Goal: Task Accomplishment & Management: Use online tool/utility

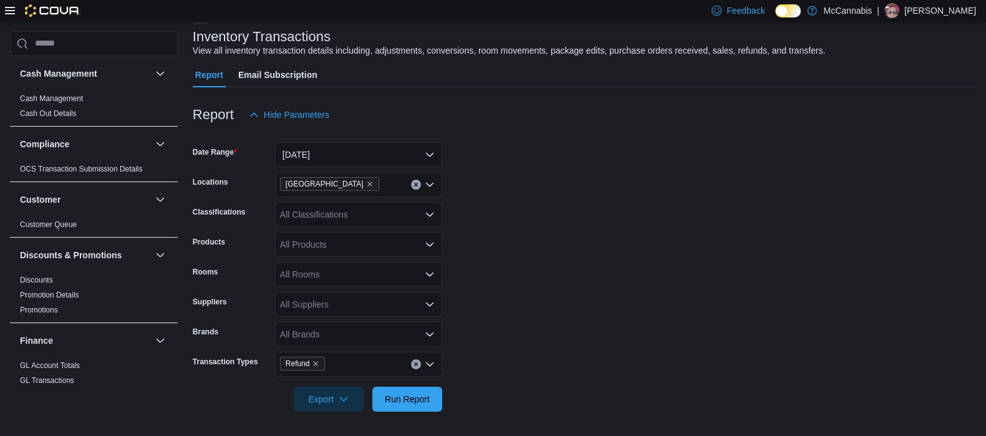
scroll to position [234, 0]
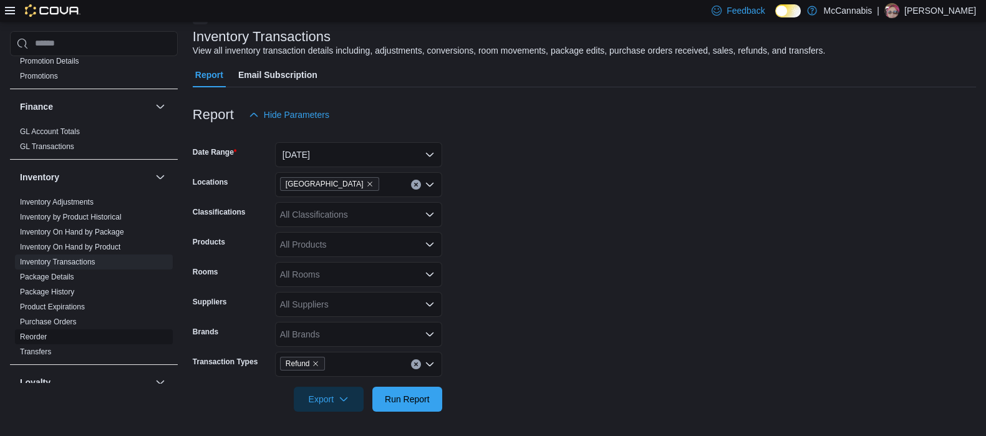
click at [32, 332] on link "Reorder" at bounding box center [33, 336] width 27 height 9
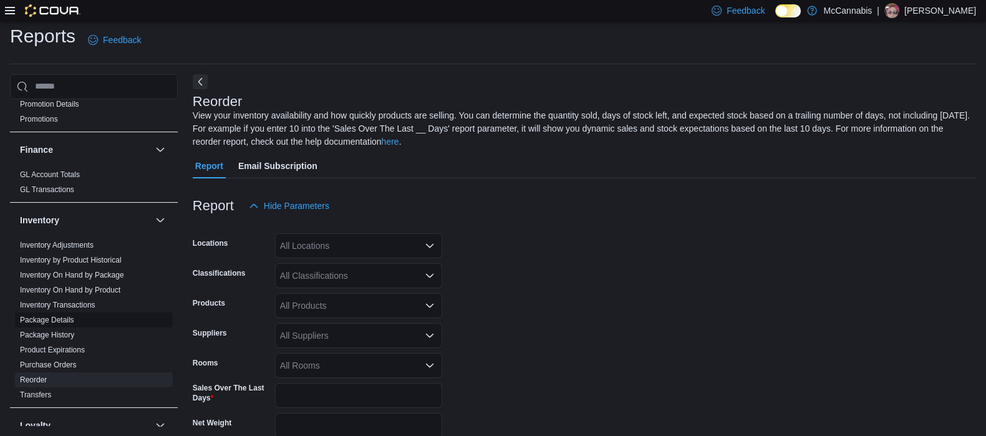
scroll to position [55, 0]
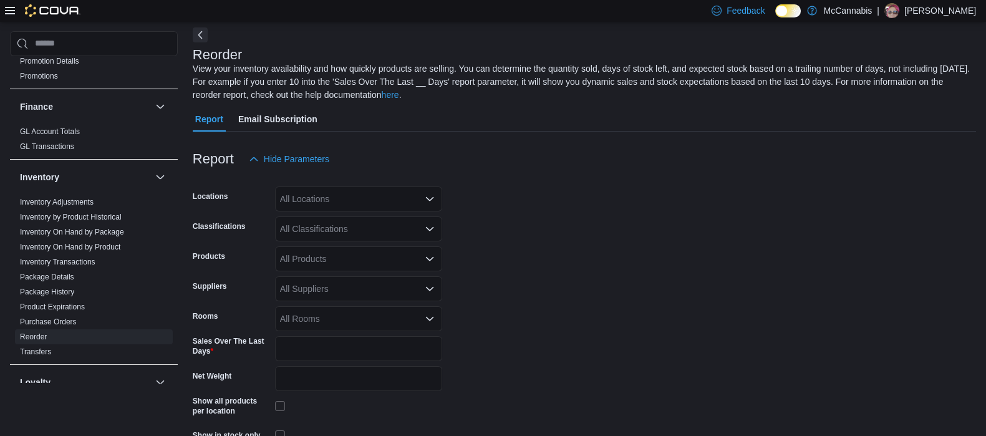
click at [317, 193] on div "All Locations" at bounding box center [358, 198] width 167 height 25
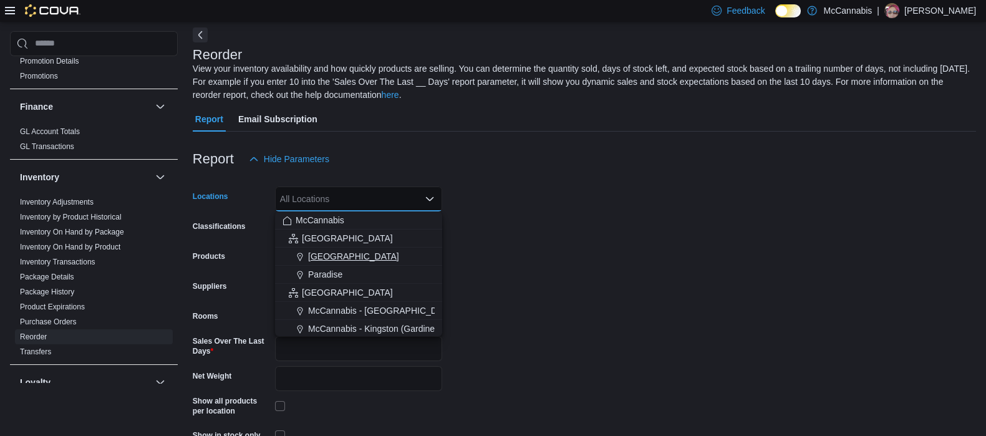
click at [321, 258] on span "[GEOGRAPHIC_DATA]" at bounding box center [353, 256] width 91 height 12
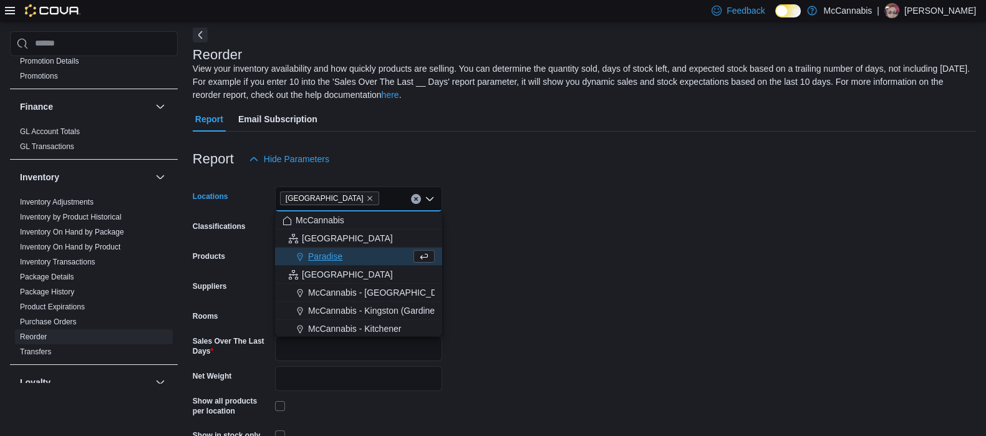
click at [577, 244] on form "Locations [GEOGRAPHIC_DATA] Combo box. Selected. [GEOGRAPHIC_DATA]. Press Backs…" at bounding box center [584, 325] width 783 height 308
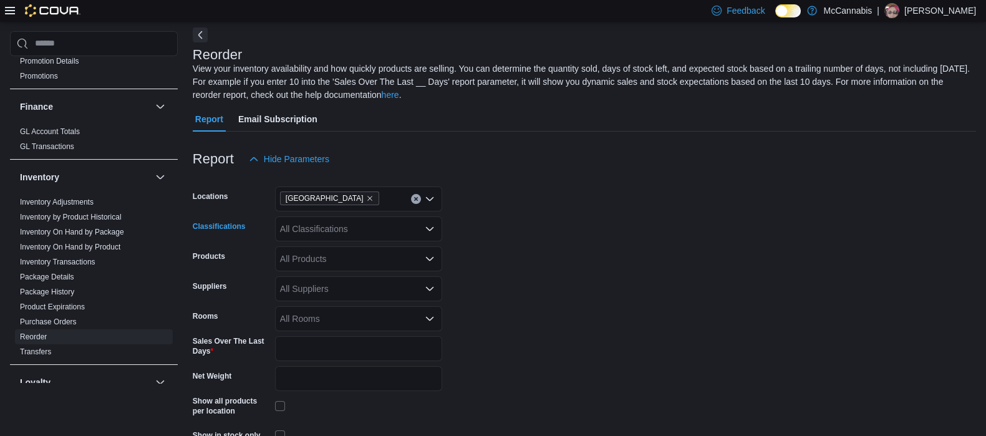
click at [381, 236] on div "All Classifications" at bounding box center [358, 228] width 167 height 25
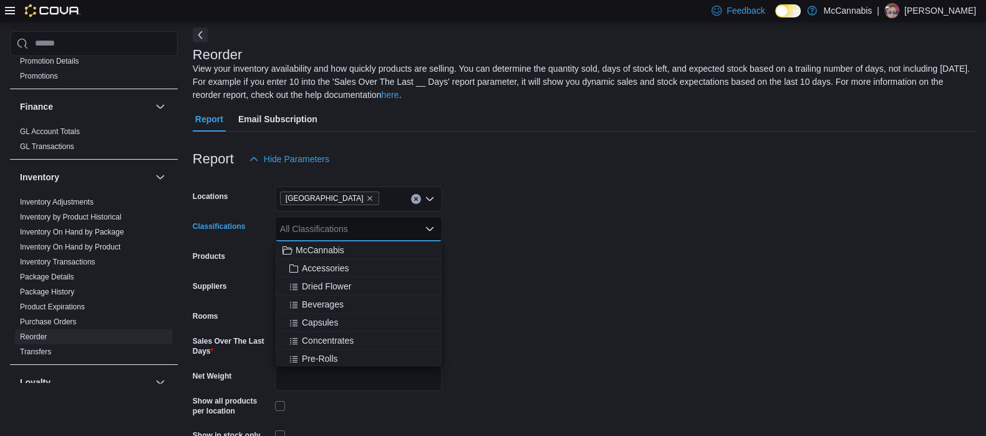
click at [606, 257] on form "Locations [GEOGRAPHIC_DATA] Classifications All Classifications Combo box. Sele…" at bounding box center [584, 325] width 783 height 308
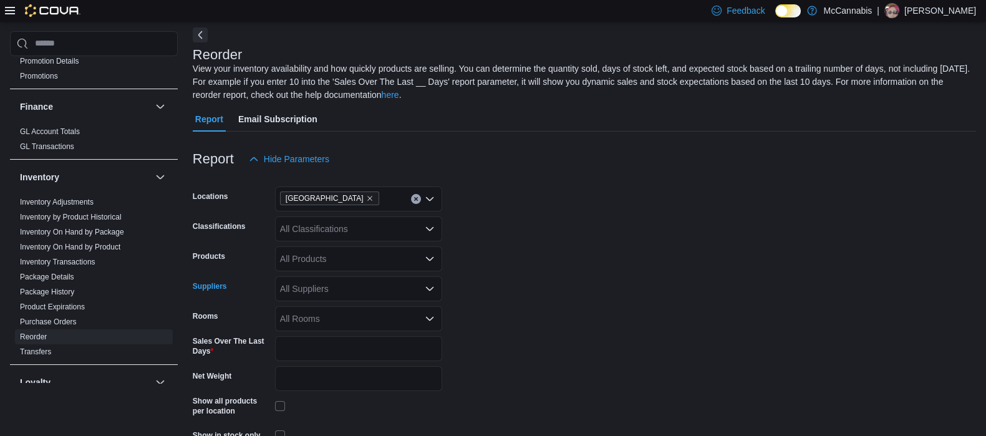
click at [324, 287] on div "All Suppliers" at bounding box center [358, 288] width 167 height 25
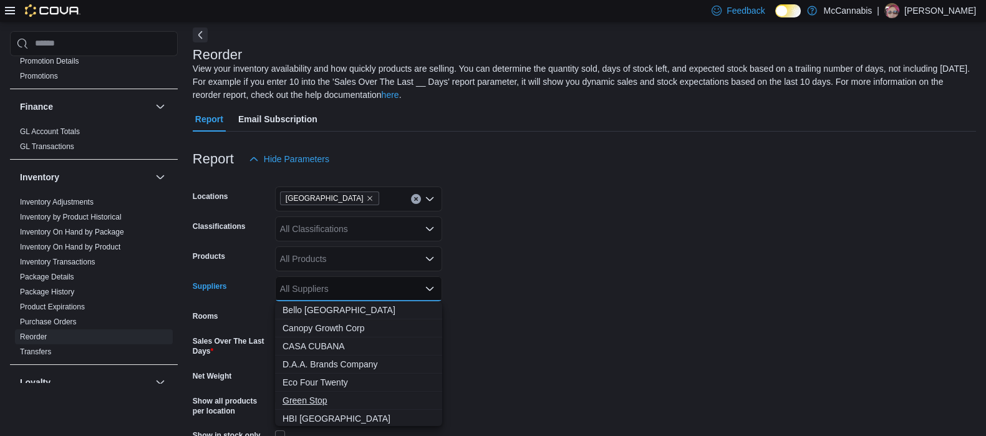
scroll to position [155, 0]
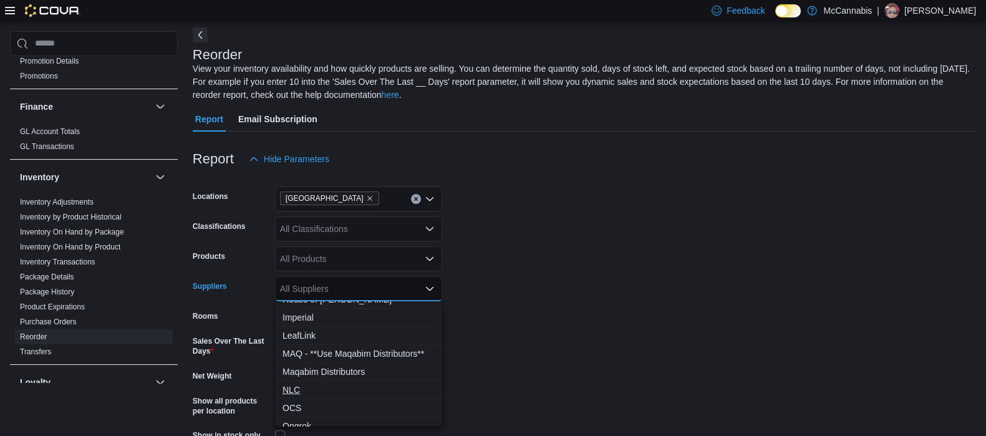
click at [312, 392] on span "NLC" at bounding box center [359, 390] width 152 height 12
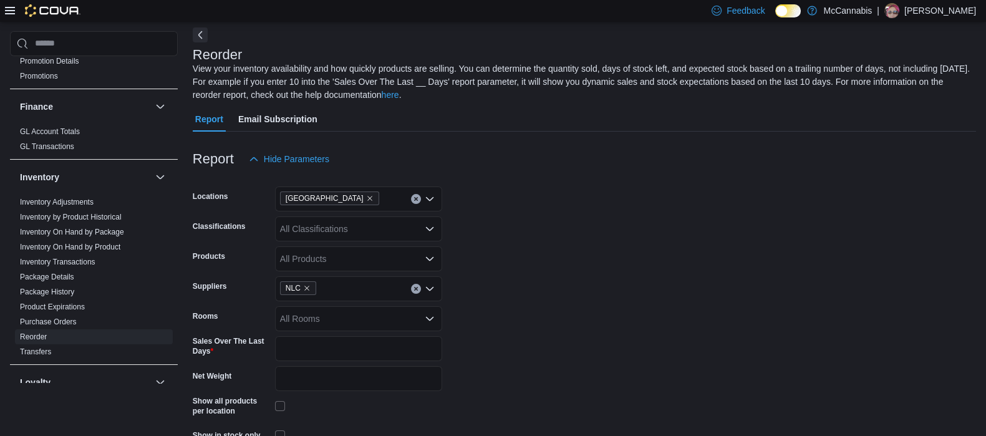
click at [645, 351] on form "Locations Deer Lake Classifications All Classifications Products All Products S…" at bounding box center [584, 325] width 783 height 308
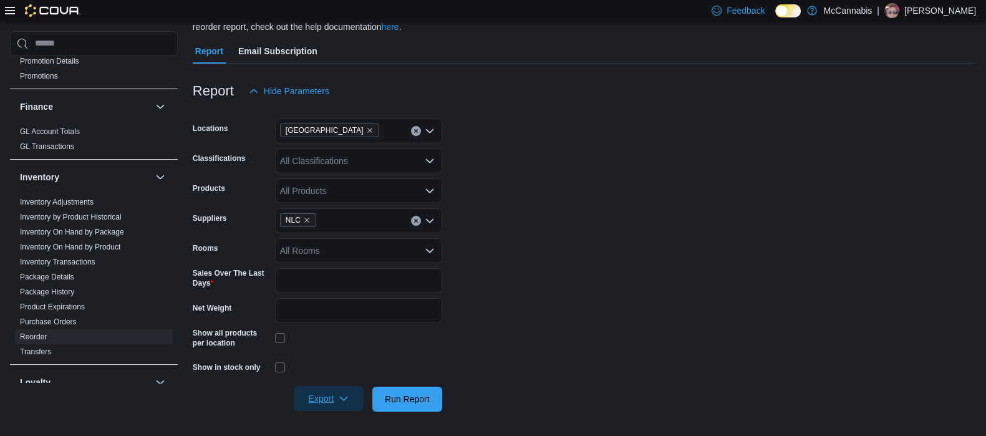
click at [347, 399] on icon "button" at bounding box center [344, 399] width 10 height 10
click at [346, 327] on span "Export to Excel" at bounding box center [330, 322] width 56 height 10
drag, startPoint x: 568, startPoint y: 136, endPoint x: 579, endPoint y: 104, distance: 33.7
click at [568, 136] on form "Locations Deer Lake Classifications All Classifications Products All Products S…" at bounding box center [584, 258] width 783 height 308
